Goal: Information Seeking & Learning: Check status

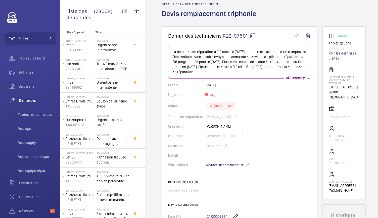
scroll to position [22, 0]
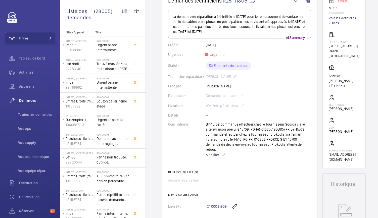
scroll to position [57, 0]
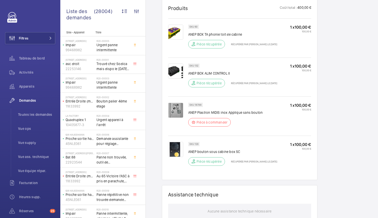
click at [171, 61] on div "SKU 132 ANEP BOX ALIM CONTROL II Pièce récupérée Récupérée par Amine Ourchid le…" at bounding box center [239, 77] width 143 height 38
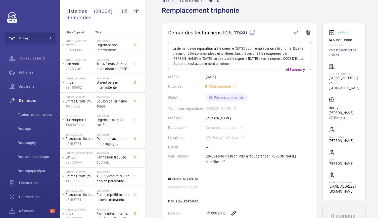
scroll to position [26, 0]
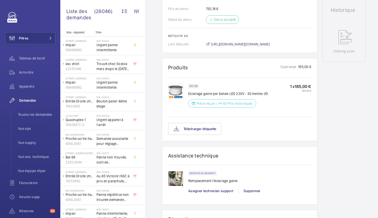
scroll to position [241, 0]
click at [170, 182] on img at bounding box center [175, 178] width 15 height 15
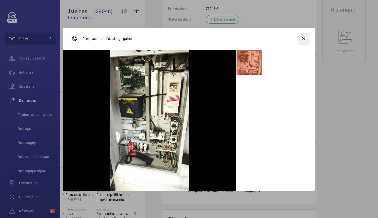
click at [305, 40] on wm-front-icon-button at bounding box center [304, 39] width 12 height 12
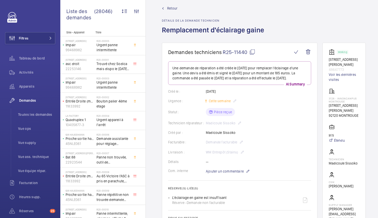
scroll to position [0, 0]
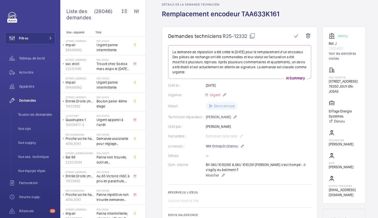
scroll to position [22, 0]
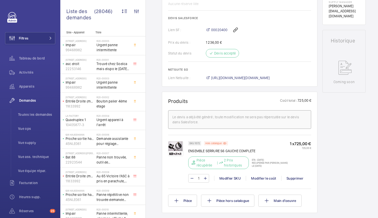
scroll to position [215, 0]
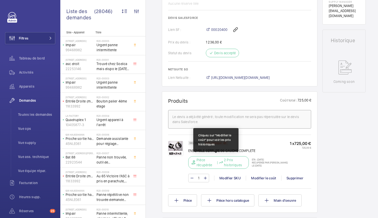
click at [228, 163] on p "2 Prix historiques" at bounding box center [235, 163] width 22 height 10
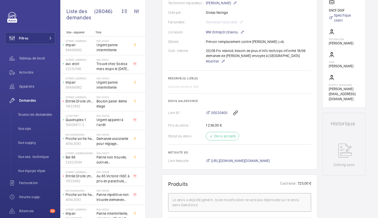
scroll to position [130, 0]
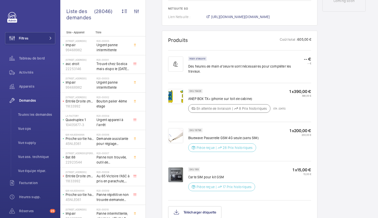
scroll to position [286, 0]
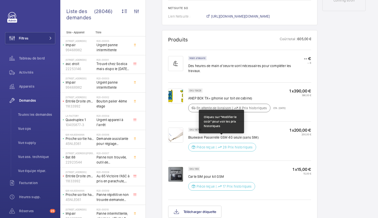
click at [242, 145] on p "28 Prix historiques" at bounding box center [238, 147] width 30 height 5
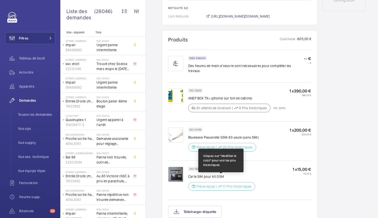
click at [239, 184] on p "17 Prix historiques" at bounding box center [237, 186] width 29 height 5
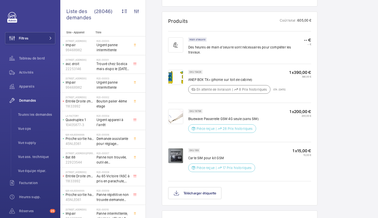
scroll to position [304, 0]
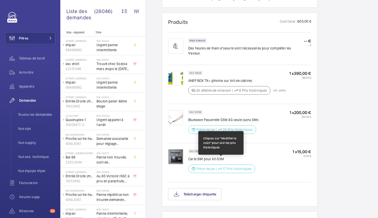
click at [207, 167] on p "Pièce reçue" at bounding box center [206, 169] width 18 height 5
drag, startPoint x: 207, startPoint y: 163, endPoint x: 228, endPoint y: 163, distance: 21.1
click at [228, 165] on div "Pièce reçue | 17 Prix historiques" at bounding box center [221, 169] width 67 height 9
click at [228, 167] on p "17 Prix historiques" at bounding box center [237, 169] width 29 height 5
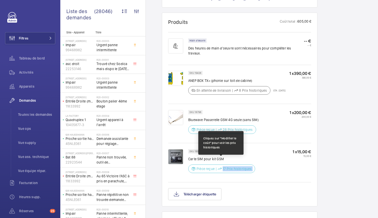
click at [228, 167] on p "17 Prix historiques" at bounding box center [237, 169] width 29 height 5
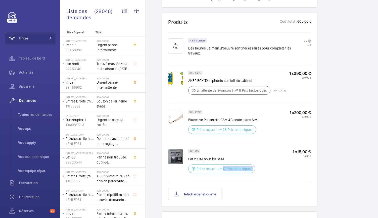
click at [260, 163] on div "SKU 189 Carte SIM pour kit GSM Pièce reçue | 17 Prix historiques 1 x 15,00 € 15…" at bounding box center [249, 162] width 123 height 27
click at [304, 149] on p "1 x 15,00 €" at bounding box center [302, 151] width 19 height 5
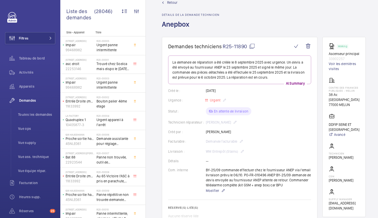
scroll to position [0, 0]
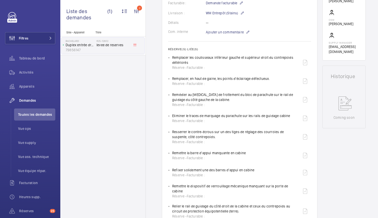
scroll to position [155, 0]
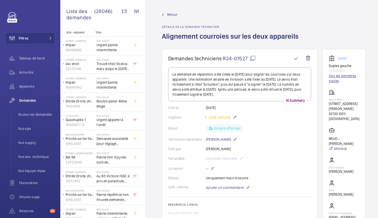
click at [332, 74] on link "Voir les dernières visites" at bounding box center [344, 78] width 31 height 10
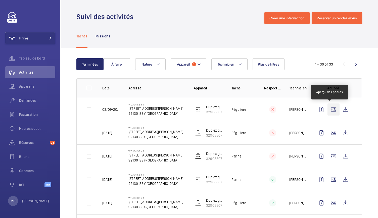
click at [331, 111] on wm-front-icon-button at bounding box center [334, 110] width 12 height 12
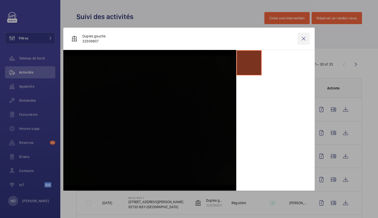
click at [306, 38] on wm-front-icon-button at bounding box center [304, 39] width 12 height 12
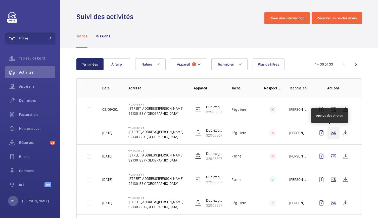
click at [330, 132] on wm-front-icon-button at bounding box center [334, 133] width 12 height 12
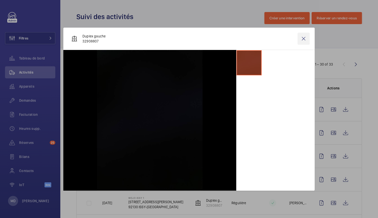
click at [300, 37] on wm-front-icon-button at bounding box center [304, 39] width 12 height 12
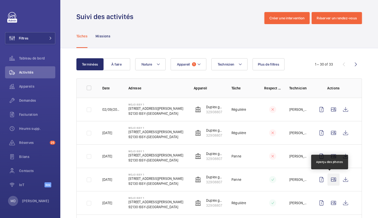
click at [328, 178] on wm-front-icon-button at bounding box center [334, 180] width 12 height 12
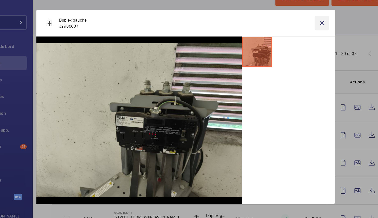
click at [304, 41] on wm-front-icon-button at bounding box center [304, 39] width 12 height 12
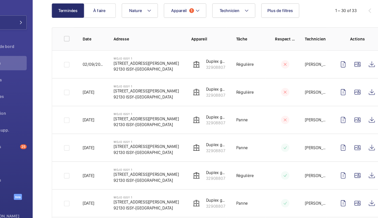
scroll to position [49, 0]
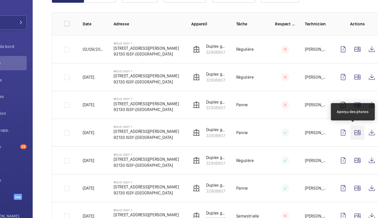
click at [332, 134] on wm-front-icon-button at bounding box center [334, 131] width 12 height 12
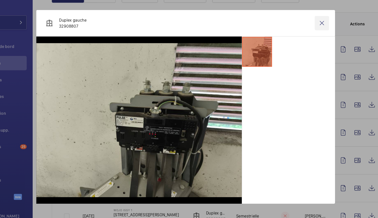
click at [303, 36] on wm-front-icon-button at bounding box center [304, 39] width 12 height 12
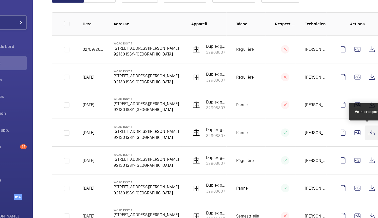
click at [340, 129] on wm-front-icon-button at bounding box center [346, 131] width 12 height 12
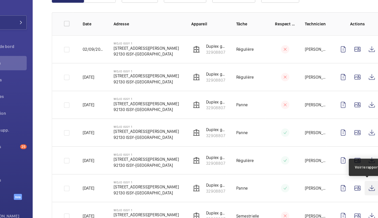
click at [342, 179] on wm-front-icon-button at bounding box center [346, 178] width 12 height 12
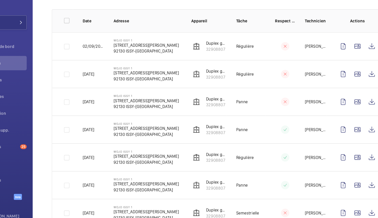
scroll to position [51, 0]
click at [344, 152] on wm-front-icon-button at bounding box center [346, 152] width 12 height 12
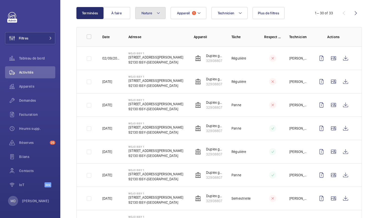
click at [150, 9] on button "Nature" at bounding box center [150, 13] width 30 height 12
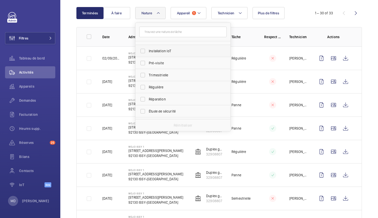
scroll to position [59, 0]
click at [154, 73] on span "Trimestrielle" at bounding box center [183, 72] width 69 height 5
click at [148, 73] on input "Trimestrielle" at bounding box center [143, 73] width 10 height 10
checkbox input "true"
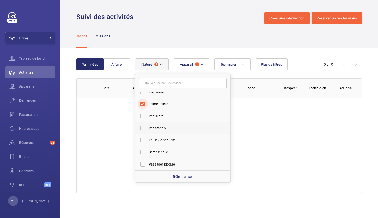
scroll to position [79, 0]
click at [159, 154] on span "Semestrielle" at bounding box center [183, 152] width 69 height 5
click at [148, 154] on input "Semestrielle" at bounding box center [143, 153] width 10 height 10
checkbox input "true"
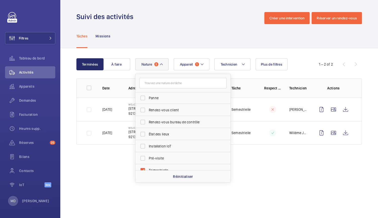
scroll to position [13, 0]
click at [157, 134] on span "État des lieux" at bounding box center [183, 134] width 69 height 5
click at [148, 134] on input "État des lieux" at bounding box center [143, 134] width 10 height 10
checkbox input "true"
click at [159, 38] on div "Tâches Missions" at bounding box center [219, 36] width 286 height 24
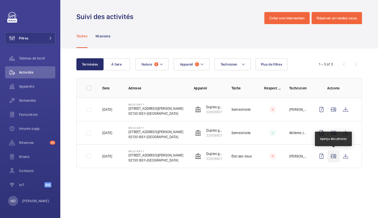
click at [334, 157] on wm-front-icon-button at bounding box center [334, 156] width 12 height 12
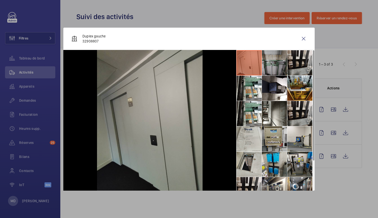
click at [274, 73] on li at bounding box center [274, 62] width 25 height 25
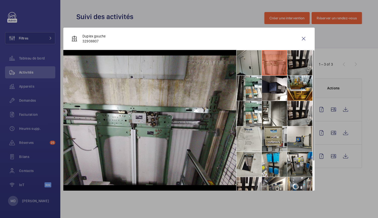
click at [291, 70] on li at bounding box center [300, 62] width 25 height 25
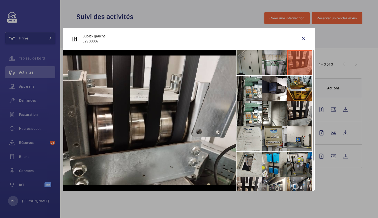
click at [257, 89] on li at bounding box center [249, 88] width 25 height 25
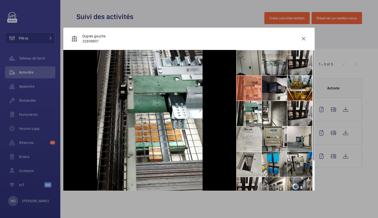
click at [275, 88] on li at bounding box center [274, 88] width 25 height 25
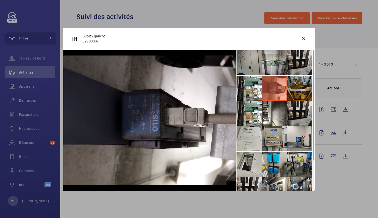
click at [299, 90] on li at bounding box center [300, 88] width 25 height 25
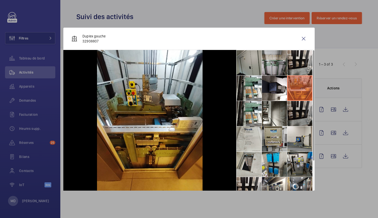
click at [299, 111] on li at bounding box center [300, 113] width 25 height 25
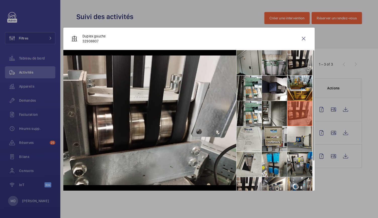
click at [279, 113] on li at bounding box center [274, 113] width 25 height 25
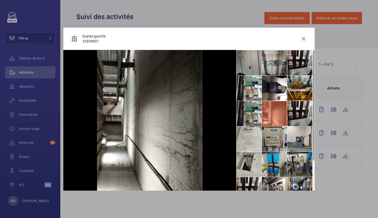
click at [259, 116] on li at bounding box center [249, 113] width 25 height 25
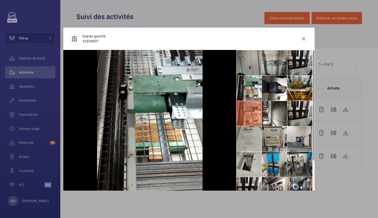
click at [254, 137] on li at bounding box center [249, 139] width 25 height 25
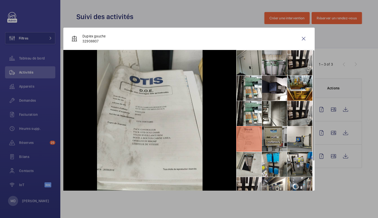
click at [273, 138] on li at bounding box center [274, 139] width 25 height 25
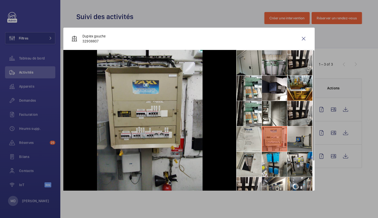
click at [300, 140] on li at bounding box center [300, 139] width 25 height 25
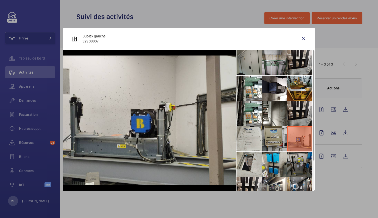
click at [299, 161] on li at bounding box center [300, 164] width 25 height 25
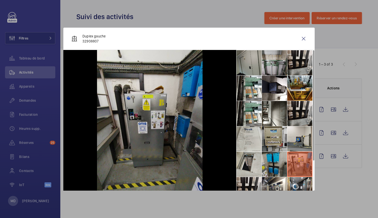
click at [279, 158] on li at bounding box center [274, 164] width 25 height 25
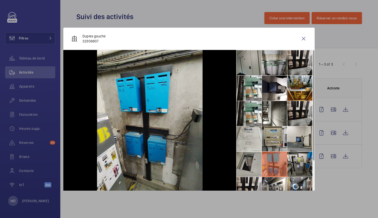
click at [256, 161] on li at bounding box center [249, 164] width 25 height 25
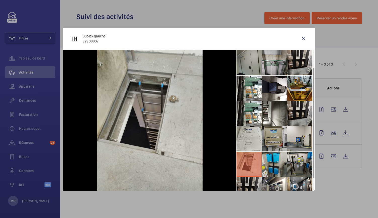
scroll to position [37, 0]
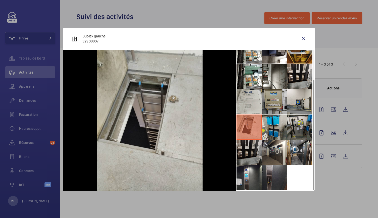
click at [249, 152] on li at bounding box center [249, 152] width 25 height 25
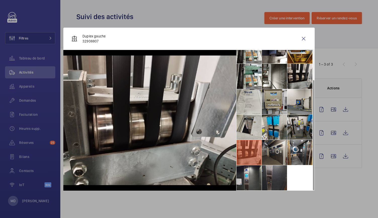
click at [262, 152] on li at bounding box center [274, 152] width 25 height 25
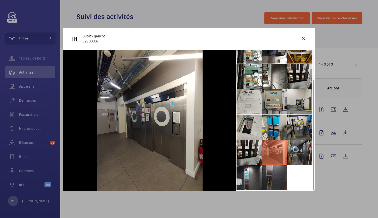
click at [300, 154] on li at bounding box center [300, 152] width 25 height 25
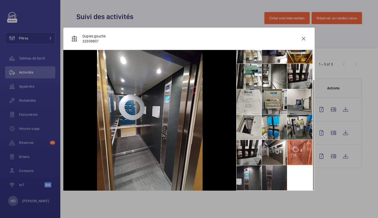
click at [278, 178] on li at bounding box center [274, 178] width 25 height 25
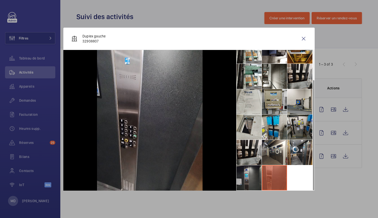
click at [247, 180] on li at bounding box center [249, 178] width 25 height 25
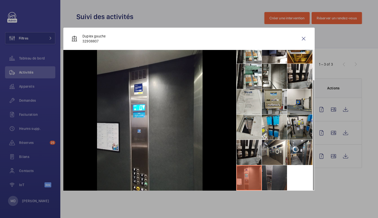
click at [255, 154] on li at bounding box center [249, 152] width 25 height 25
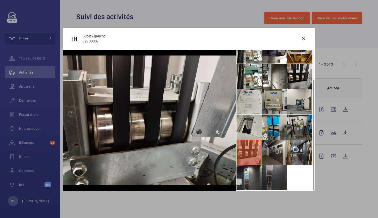
click at [276, 154] on li at bounding box center [274, 152] width 25 height 25
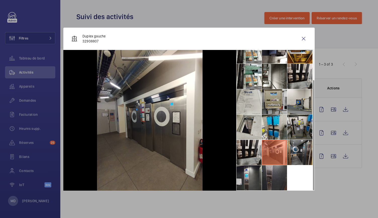
click at [289, 154] on li at bounding box center [300, 152] width 25 height 25
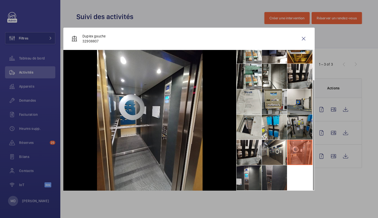
click at [299, 133] on li at bounding box center [300, 127] width 25 height 25
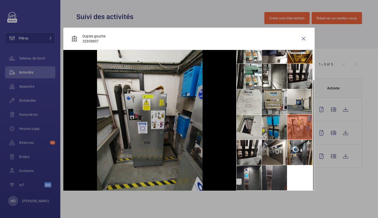
click at [268, 129] on li at bounding box center [274, 127] width 25 height 25
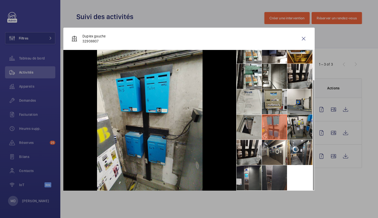
click at [243, 123] on li at bounding box center [249, 127] width 25 height 25
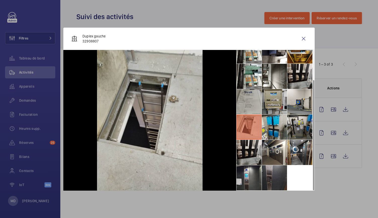
click at [247, 102] on li at bounding box center [249, 101] width 25 height 25
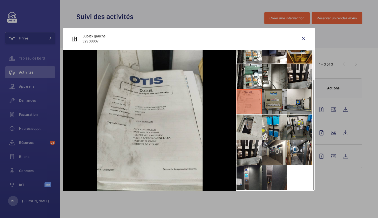
click at [275, 106] on li at bounding box center [274, 101] width 25 height 25
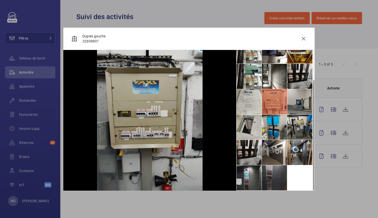
click at [297, 104] on li at bounding box center [300, 101] width 25 height 25
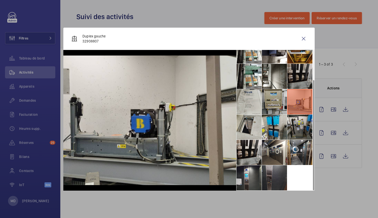
click at [296, 78] on li at bounding box center [300, 76] width 25 height 25
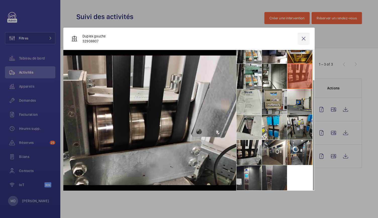
click at [303, 40] on wm-front-icon-button at bounding box center [304, 39] width 12 height 12
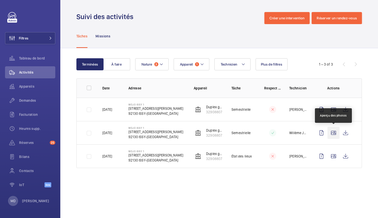
click at [336, 135] on wm-front-icon-button at bounding box center [334, 133] width 12 height 12
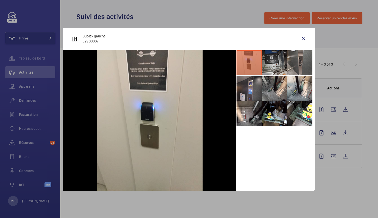
click at [273, 66] on li at bounding box center [274, 62] width 25 height 25
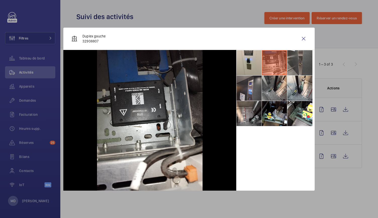
click at [299, 64] on li at bounding box center [300, 62] width 25 height 25
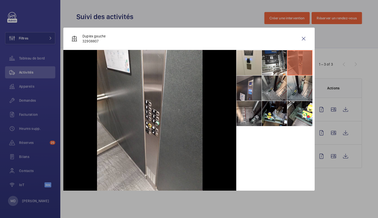
click at [307, 95] on li at bounding box center [300, 88] width 25 height 25
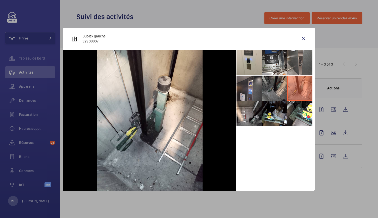
click at [278, 91] on li at bounding box center [274, 88] width 25 height 25
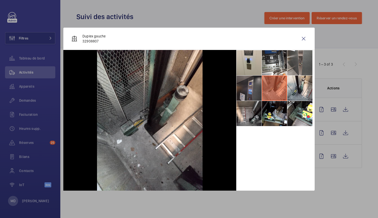
click at [248, 89] on li at bounding box center [249, 88] width 25 height 25
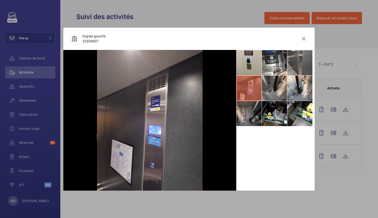
click at [249, 116] on li at bounding box center [249, 113] width 25 height 25
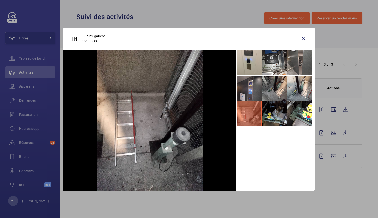
click at [274, 115] on li at bounding box center [274, 113] width 25 height 25
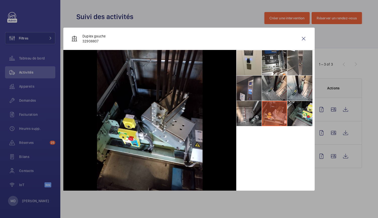
click at [307, 116] on li at bounding box center [300, 113] width 25 height 25
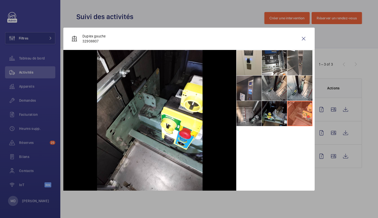
click at [284, 117] on li at bounding box center [274, 113] width 25 height 25
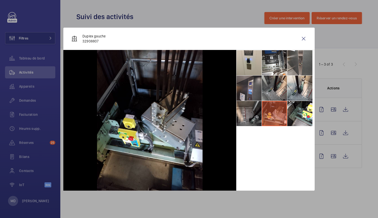
click at [247, 112] on li at bounding box center [249, 113] width 25 height 25
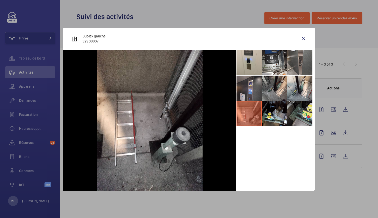
click at [304, 116] on li at bounding box center [300, 113] width 25 height 25
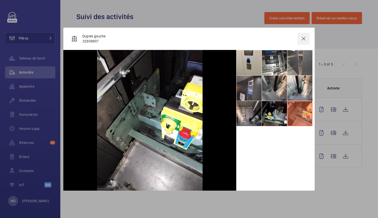
click at [306, 38] on wm-front-icon-button at bounding box center [304, 39] width 12 height 12
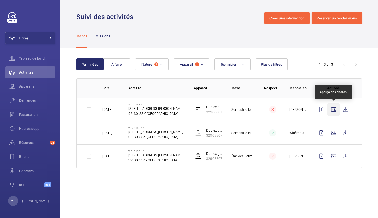
click at [333, 109] on wm-front-icon-button at bounding box center [334, 110] width 12 height 12
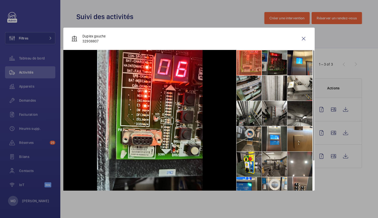
click at [273, 62] on li at bounding box center [274, 62] width 25 height 25
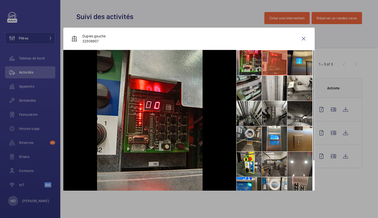
click at [295, 62] on li at bounding box center [300, 62] width 25 height 25
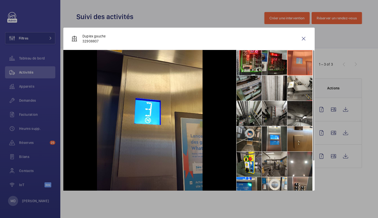
click at [255, 87] on li at bounding box center [249, 88] width 25 height 25
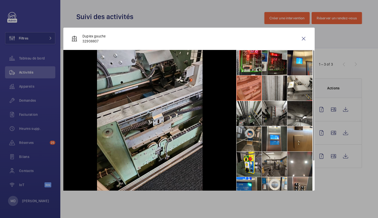
click at [272, 93] on li at bounding box center [274, 88] width 25 height 25
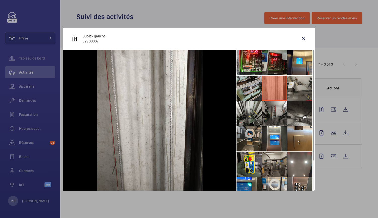
click at [295, 92] on li at bounding box center [300, 88] width 25 height 25
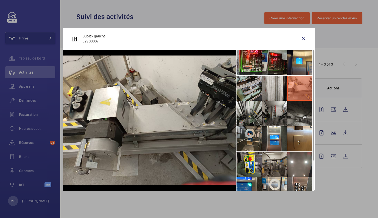
click at [297, 112] on li at bounding box center [300, 113] width 25 height 25
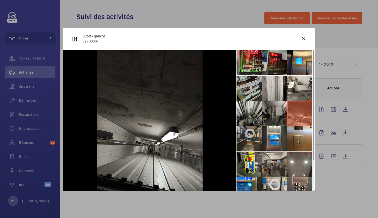
click at [277, 110] on li at bounding box center [274, 113] width 25 height 25
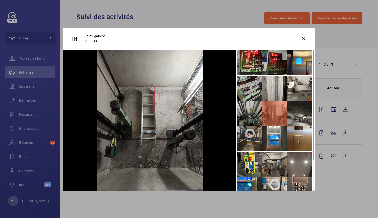
click at [249, 112] on li at bounding box center [249, 113] width 25 height 25
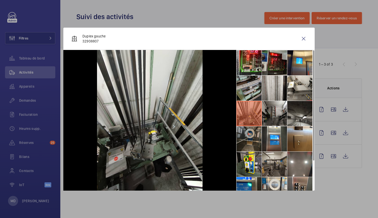
click at [250, 138] on li at bounding box center [249, 139] width 25 height 25
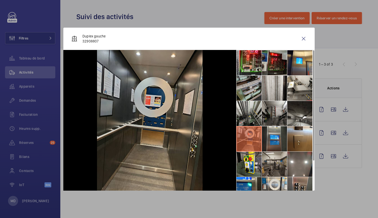
click at [274, 138] on li at bounding box center [274, 139] width 25 height 25
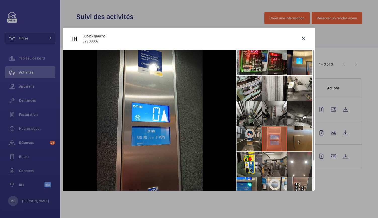
click at [297, 141] on li at bounding box center [300, 139] width 25 height 25
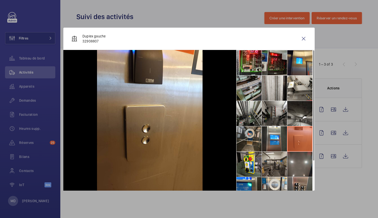
click at [299, 160] on li at bounding box center [300, 164] width 25 height 25
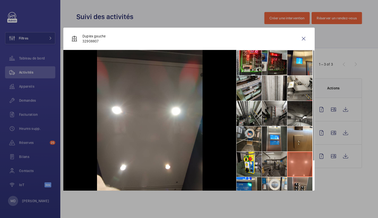
click at [281, 162] on li at bounding box center [274, 164] width 25 height 25
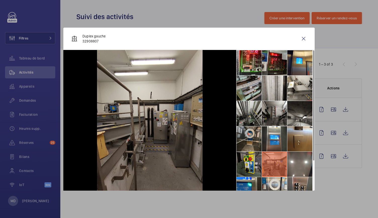
click at [250, 157] on li at bounding box center [249, 164] width 25 height 25
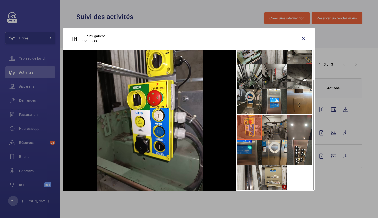
click at [250, 154] on li at bounding box center [249, 152] width 25 height 25
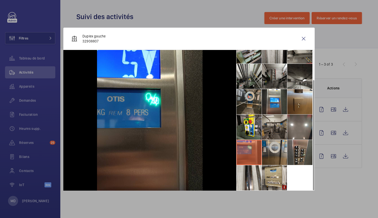
click at [271, 154] on li at bounding box center [274, 152] width 25 height 25
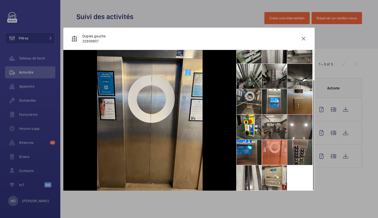
click at [299, 153] on li at bounding box center [300, 152] width 25 height 25
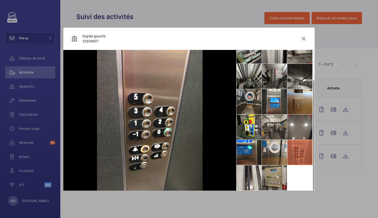
click at [281, 172] on li at bounding box center [274, 178] width 25 height 25
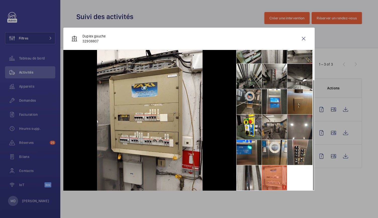
click at [241, 184] on li at bounding box center [249, 178] width 25 height 25
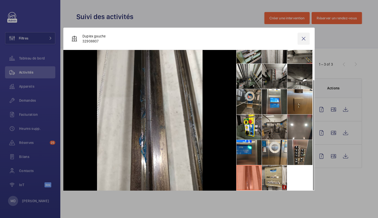
click at [308, 40] on wm-front-icon-button at bounding box center [304, 39] width 12 height 12
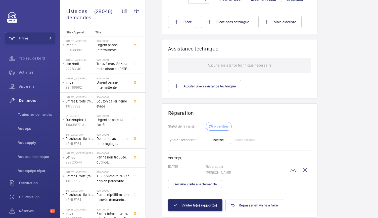
scroll to position [398, 0]
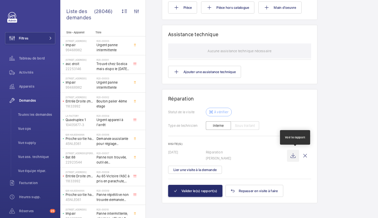
click at [293, 159] on wm-front-icon-button at bounding box center [293, 156] width 12 height 12
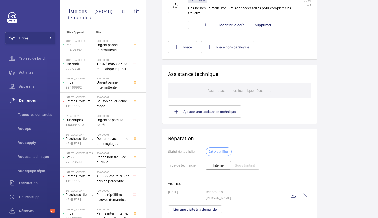
scroll to position [392, 0]
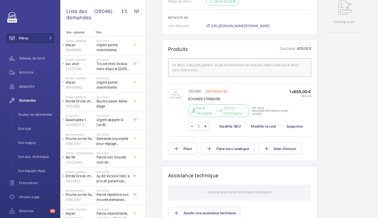
scroll to position [244, 0]
